Goal: Task Accomplishment & Management: Manage account settings

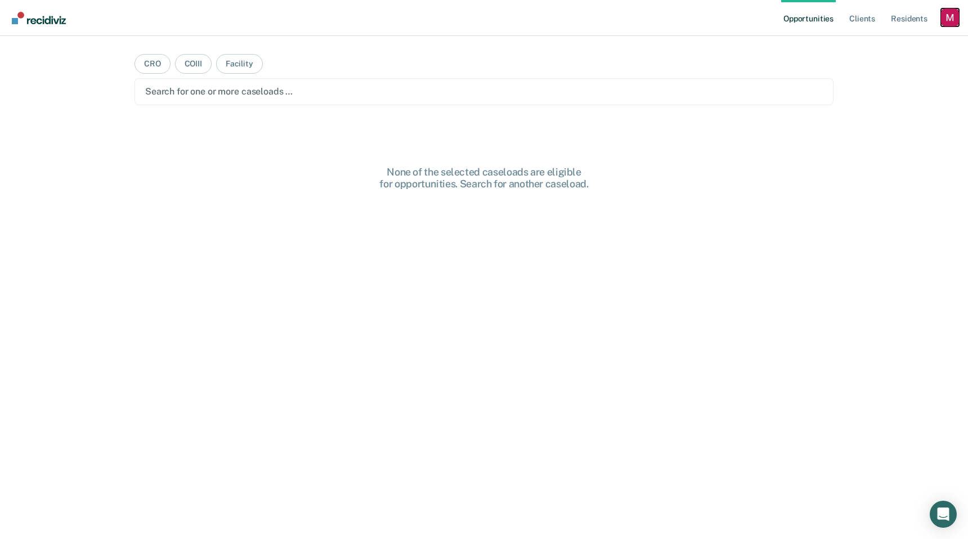
click at [947, 12] on div "Profile dropdown button" at bounding box center [950, 17] width 18 height 18
click at [872, 48] on link "Profile" at bounding box center [904, 46] width 91 height 10
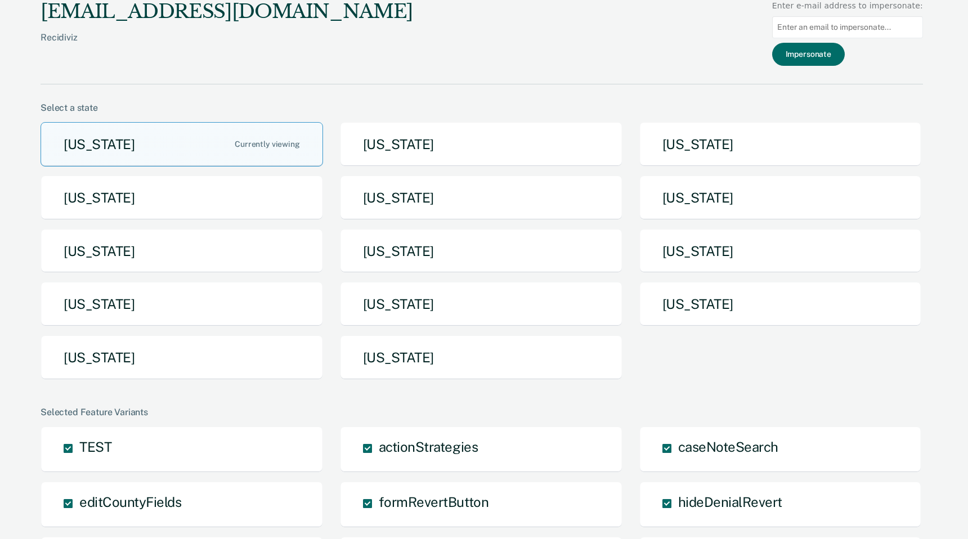
click at [856, 31] on input at bounding box center [847, 27] width 151 height 22
type input "[EMAIL_ADDRESS][DOMAIN_NAME]"
